Goal: Find specific page/section: Find specific page/section

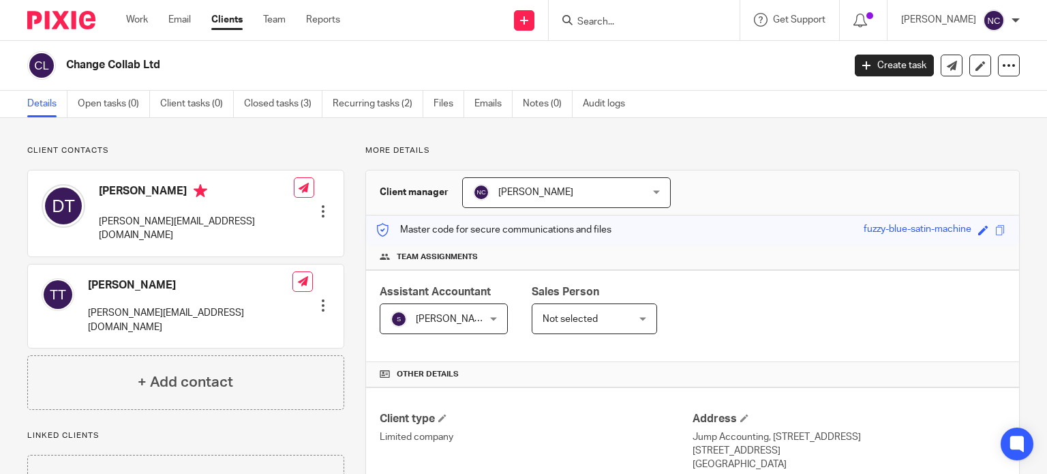
click at [598, 22] on input "Search" at bounding box center [637, 22] width 123 height 12
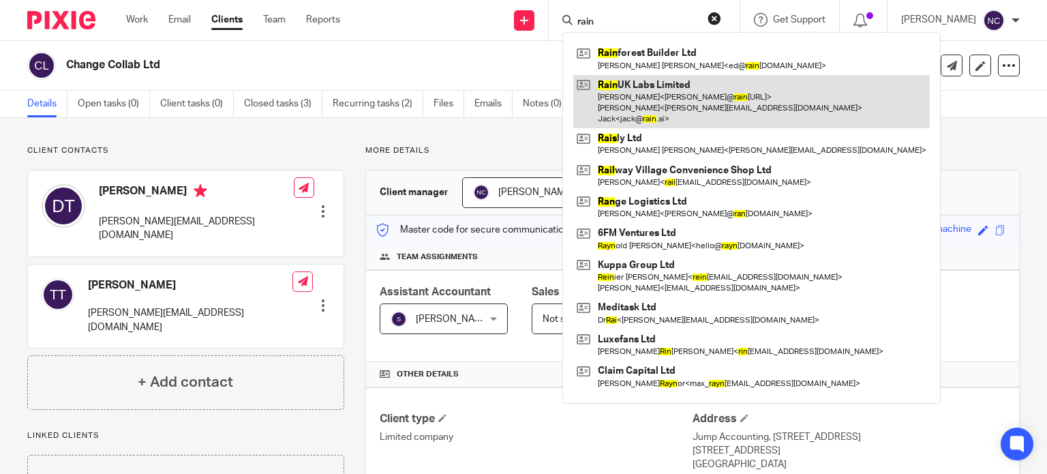
type input "rain"
click at [641, 84] on link at bounding box center [751, 102] width 356 height 54
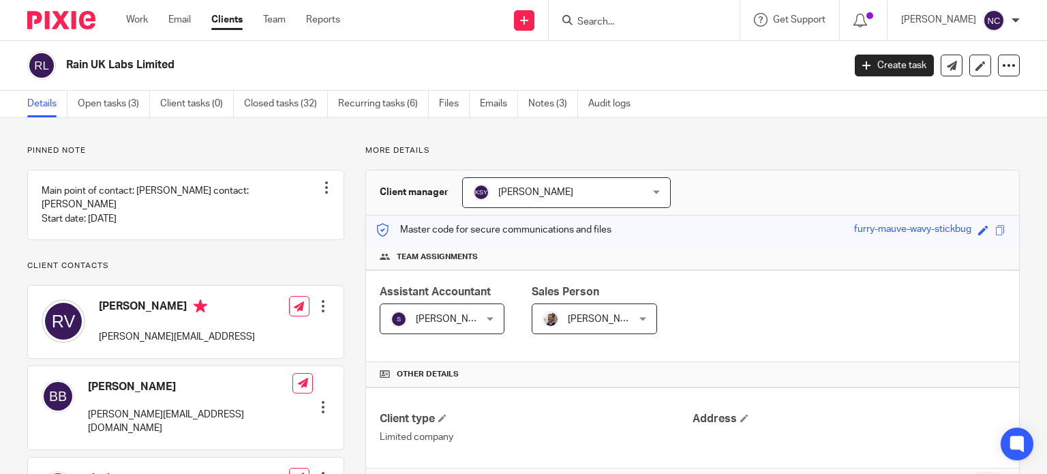
drag, startPoint x: 185, startPoint y: 65, endPoint x: 54, endPoint y: 63, distance: 130.9
click at [54, 63] on div "Rain UK Labs Limited" at bounding box center [430, 65] width 807 height 29
copy div "Rain UK Labs Limited"
